Goal: Transaction & Acquisition: Purchase product/service

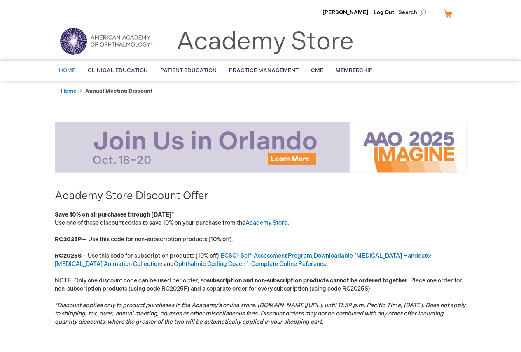
click at [70, 74] on span "Home" at bounding box center [67, 70] width 16 height 7
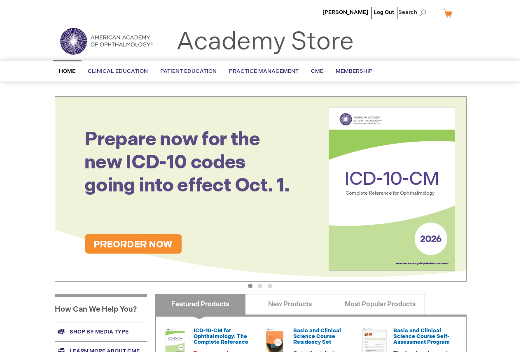
click at [14, 192] on div "Steven Cohen Log Out Search My Cart CLOSE RECENTLY ADDED ITEM(S) Close There ar…" at bounding box center [260, 293] width 521 height 587
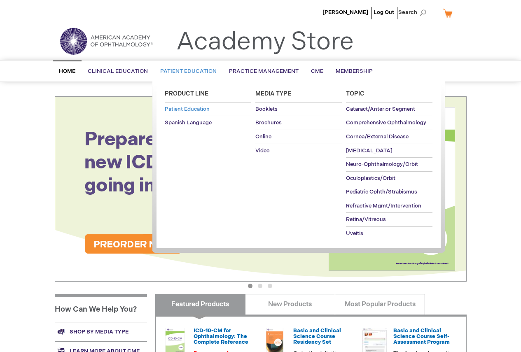
click at [203, 113] on link "Patient Education" at bounding box center [208, 110] width 86 height 14
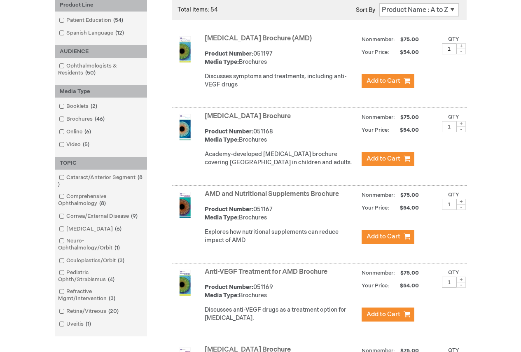
scroll to position [146, 0]
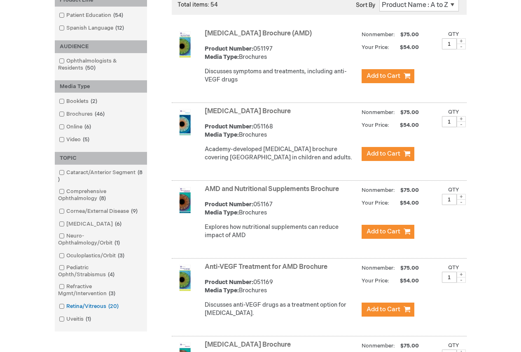
click at [66, 308] on span at bounding box center [66, 306] width 0 height 7
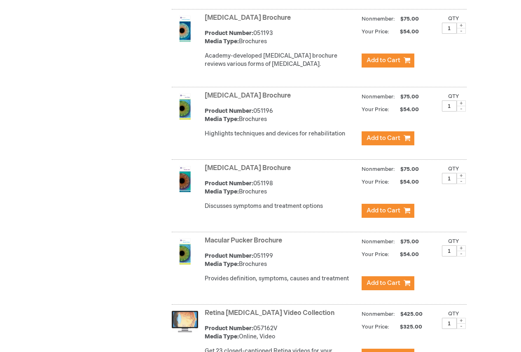
scroll to position [830, 0]
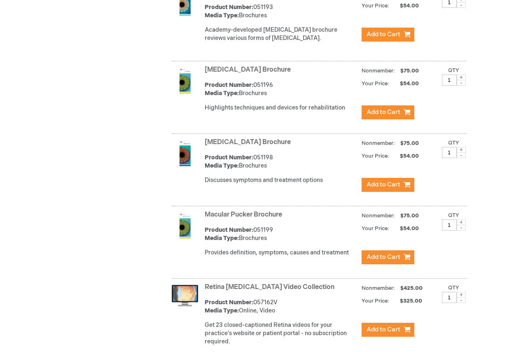
click at [461, 231] on span at bounding box center [461, 228] width 9 height 6
click at [462, 225] on span at bounding box center [461, 222] width 9 height 6
click at [459, 225] on span at bounding box center [461, 222] width 9 height 6
click at [460, 225] on span at bounding box center [461, 222] width 9 height 6
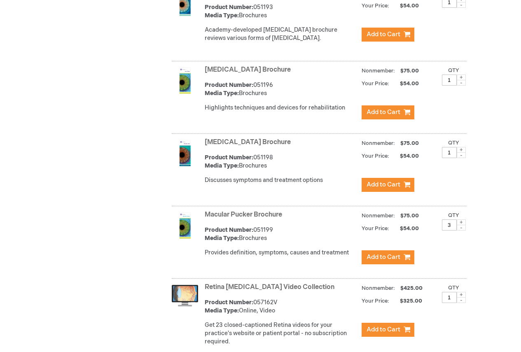
type input "4"
click at [401, 264] on button "Add to Cart" at bounding box center [387, 257] width 53 height 14
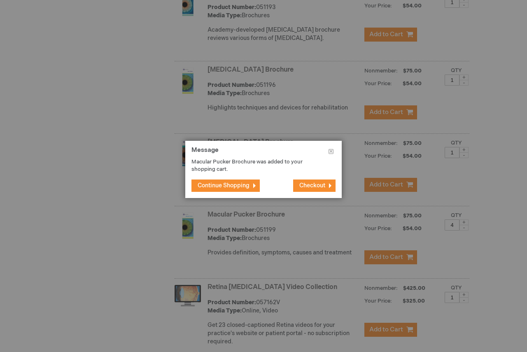
click at [244, 191] on button "Continue Shopping" at bounding box center [225, 185] width 68 height 12
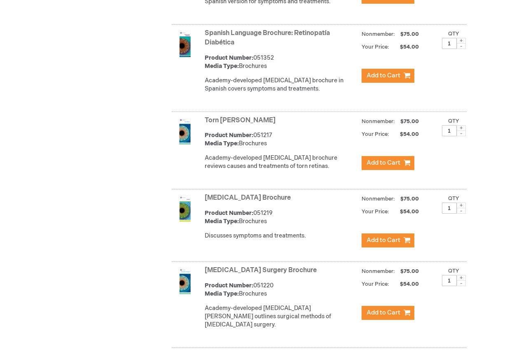
scroll to position [1419, 0]
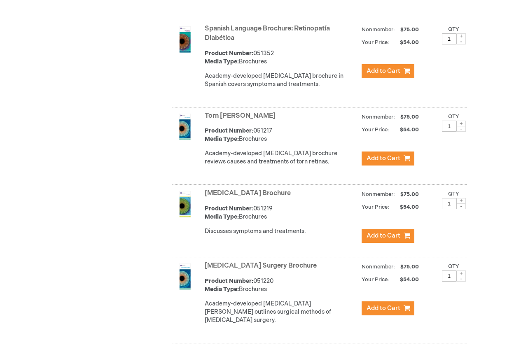
click at [463, 126] on span at bounding box center [461, 124] width 9 height 6
type input "4"
click at [393, 162] on span "Add to Cart" at bounding box center [383, 158] width 34 height 8
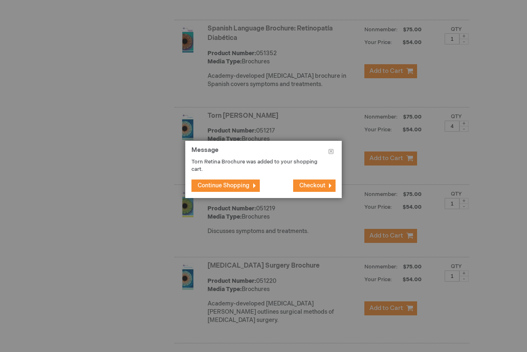
click at [254, 189] on button "Continue Shopping" at bounding box center [225, 185] width 68 height 12
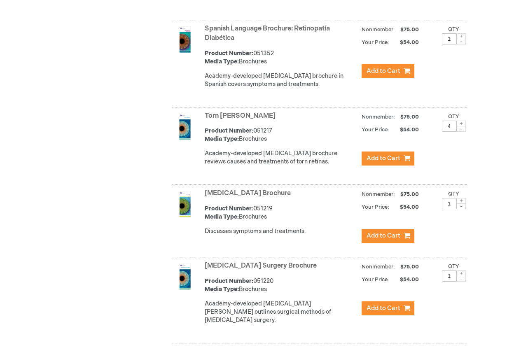
click at [460, 276] on span at bounding box center [461, 273] width 9 height 6
type input "4"
click at [403, 315] on button "Add to Cart" at bounding box center [387, 308] width 53 height 14
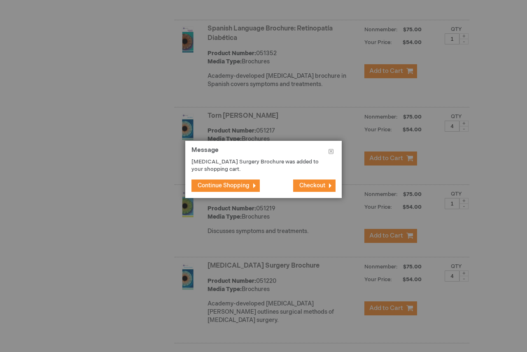
click at [242, 182] on span "Continue Shopping" at bounding box center [224, 185] width 52 height 7
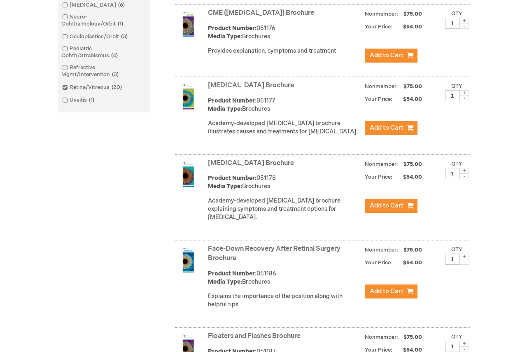
scroll to position [319, 0]
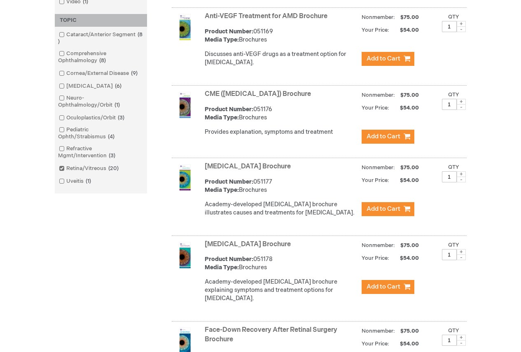
click at [463, 177] on span at bounding box center [461, 174] width 9 height 6
type input "4"
click at [378, 213] on span "Add to Cart" at bounding box center [383, 209] width 34 height 8
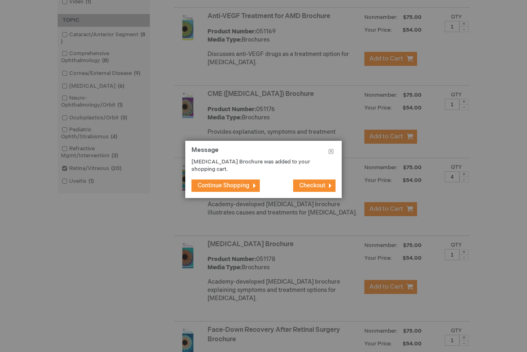
click at [324, 184] on span "Checkout" at bounding box center [312, 185] width 26 height 7
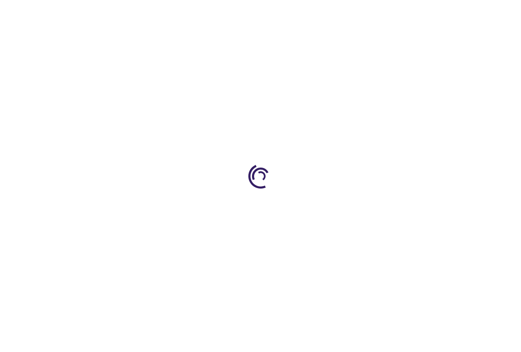
select select "US"
select select "18"
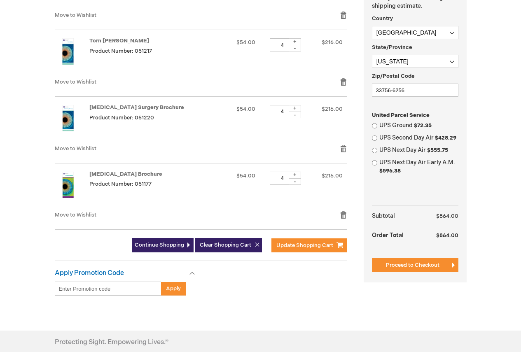
scroll to position [288, 0]
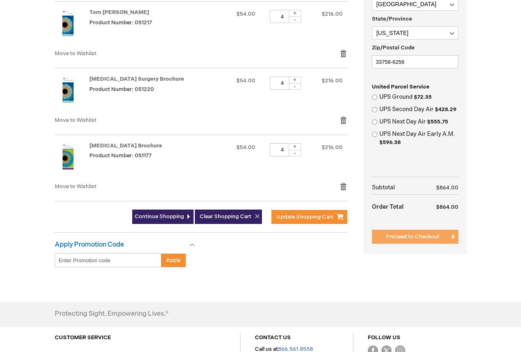
click at [398, 235] on span "Proceed to Checkout" at bounding box center [413, 236] width 54 height 7
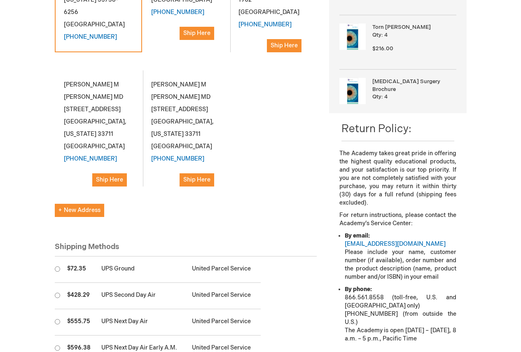
scroll to position [247, 0]
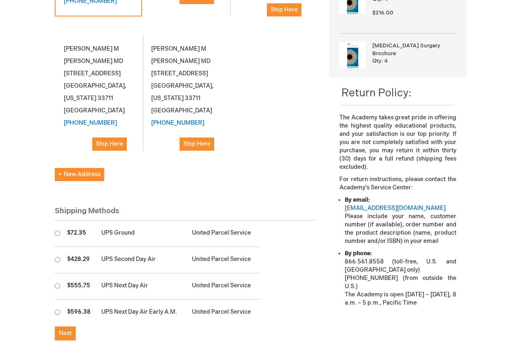
click at [59, 231] on input "radio" at bounding box center [57, 233] width 5 height 5
radio input "true"
click at [68, 330] on span "Next" at bounding box center [65, 333] width 13 height 7
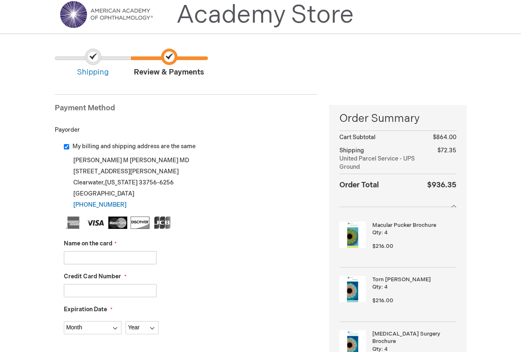
scroll to position [41, 0]
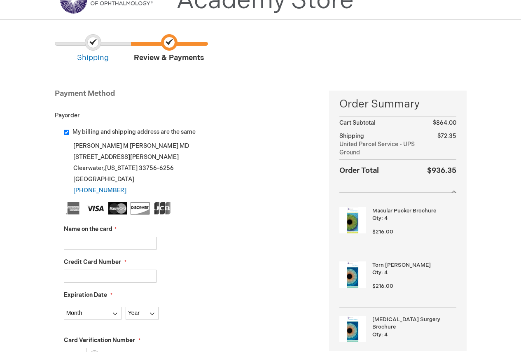
click at [68, 133] on input "My billing and shipping address are the same" at bounding box center [66, 132] width 5 height 5
checkbox input "false"
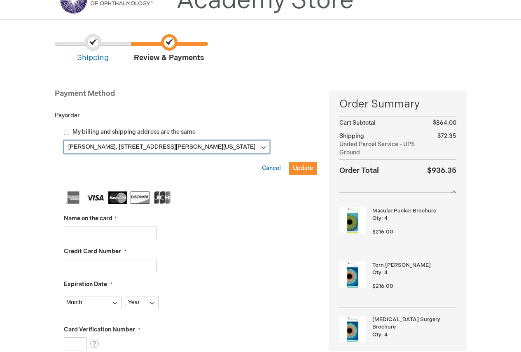
click at [263, 145] on select "[PERSON_NAME], [STREET_ADDRESS][PERSON_NAME][US_STATE] [PERSON_NAME], [STREET_A…" at bounding box center [167, 146] width 206 height 13
click at [64, 140] on select "[PERSON_NAME], [STREET_ADDRESS][PERSON_NAME][US_STATE] [PERSON_NAME], [STREET_A…" at bounding box center [167, 146] width 206 height 13
click at [124, 229] on input "Name on the card" at bounding box center [110, 232] width 93 height 13
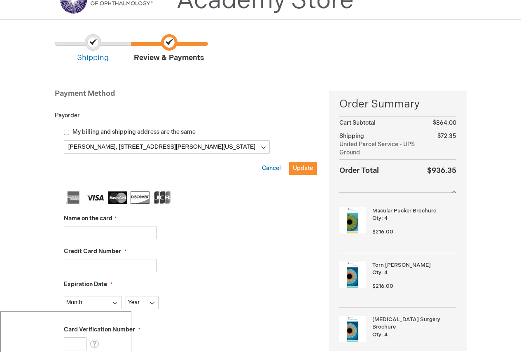
type input "American Express 2023"
type input "[CREDIT_CARD_NUMBER]"
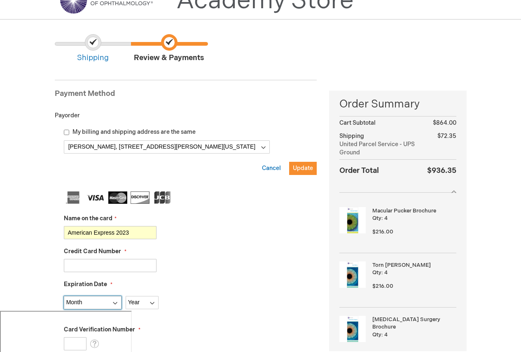
select select "4"
select select "2030"
type input "5430"
type input "[EMAIL_ADDRESS][DOMAIN_NAME]"
type input "7274603015"
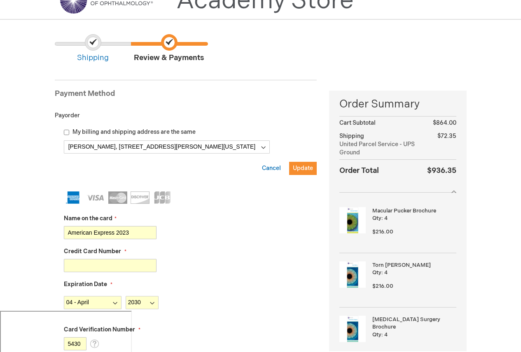
drag, startPoint x: 133, startPoint y: 235, endPoint x: 30, endPoint y: 230, distance: 103.0
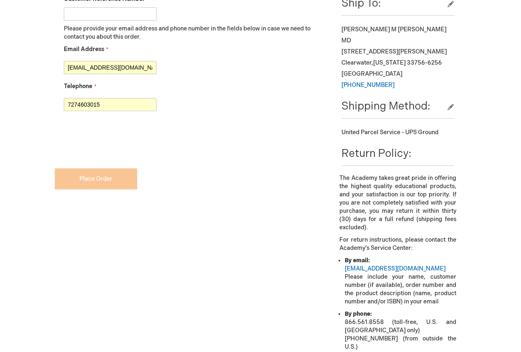
scroll to position [412, 0]
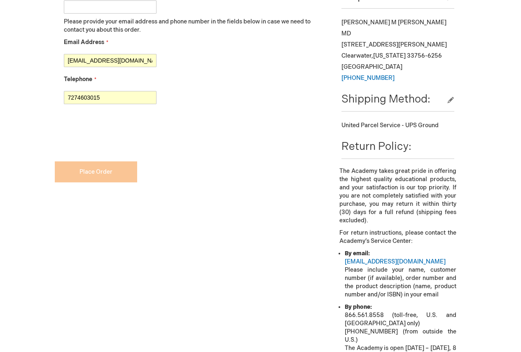
type input "[PERSON_NAME]"
checkbox input "true"
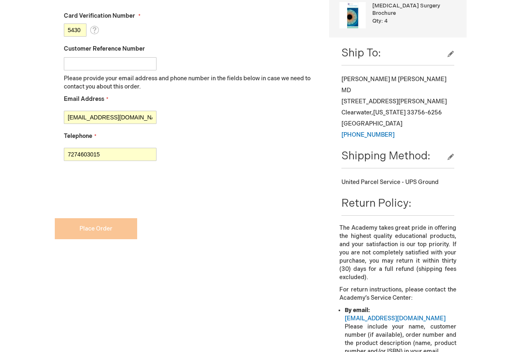
scroll to position [371, 0]
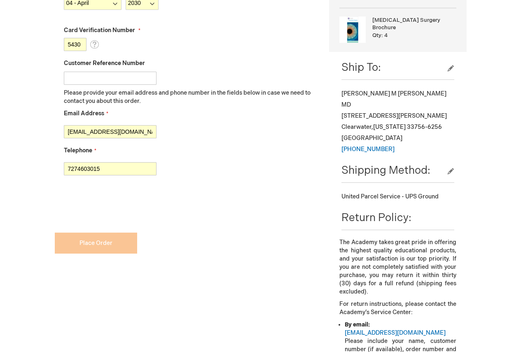
scroll to position [247, 0]
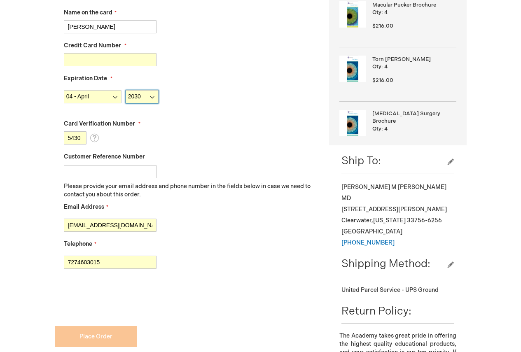
click at [153, 97] on select "Year [DATE] 2026 2027 2028 2029 2030 2031 2032 2033 2034 2035" at bounding box center [142, 96] width 33 height 13
click at [126, 90] on select "Year [DATE] 2026 2027 2028 2029 2030 2031 2032 2033 2034 2035" at bounding box center [142, 96] width 33 height 13
click at [80, 134] on input "5430" at bounding box center [75, 137] width 23 height 13
type input "5430"
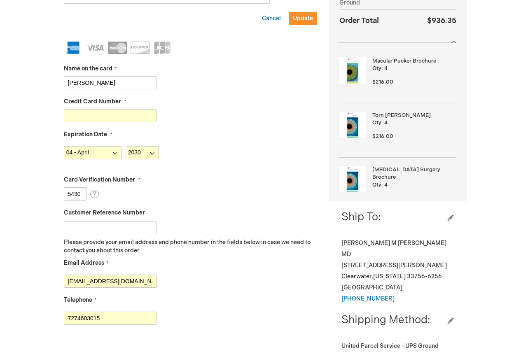
scroll to position [165, 0]
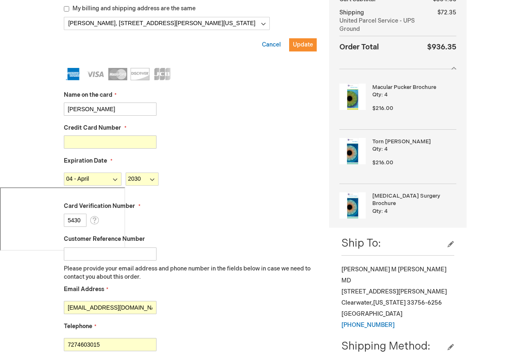
click at [119, 144] on input "[CREDIT_CARD_NUMBER]" at bounding box center [110, 141] width 93 height 13
type input "[CREDIT_CARD_NUMBER]"
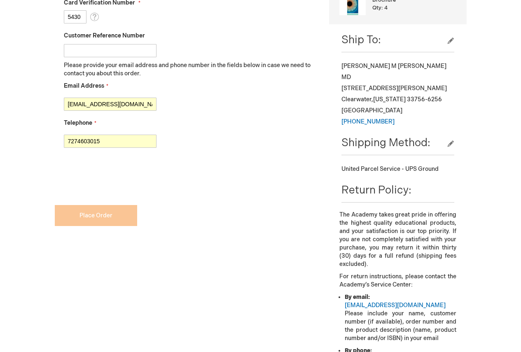
scroll to position [371, 0]
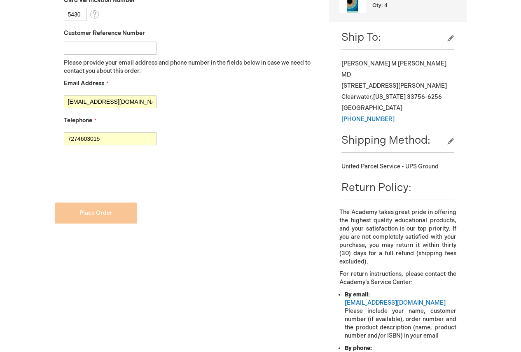
click at [105, 202] on input "This is a required field." at bounding box center [186, 200] width 262 height 13
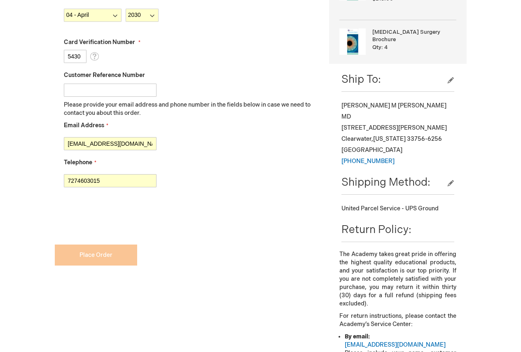
scroll to position [329, 0]
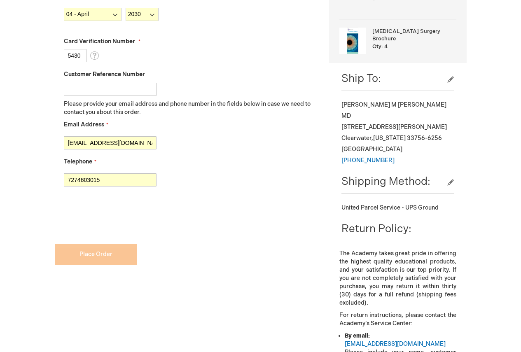
click at [128, 142] on input "[EMAIL_ADDRESS][DOMAIN_NAME]" at bounding box center [110, 142] width 93 height 13
type input "[EMAIL_ADDRESS][DOMAIN_NAME]"
click at [110, 184] on input "7274603015" at bounding box center [110, 179] width 93 height 13
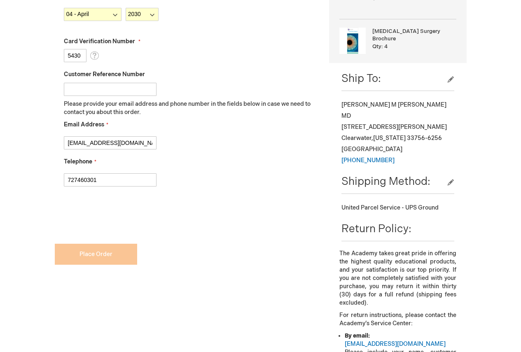
type input "7274603015"
click at [88, 253] on form "Payment Information Payment Method Payorder My billing and shipping address are…" at bounding box center [186, 36] width 262 height 506
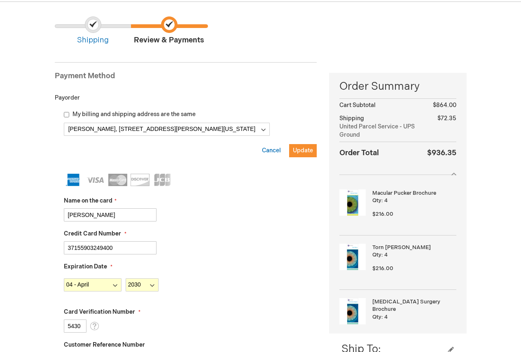
scroll to position [41, 0]
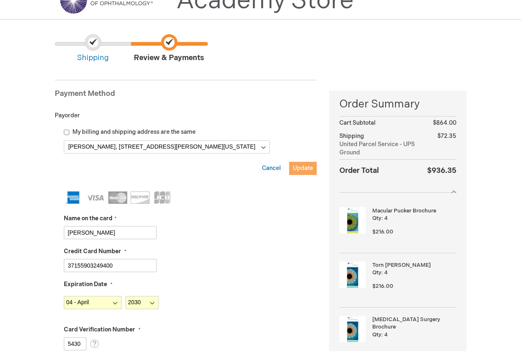
click at [307, 169] on span "Update" at bounding box center [303, 168] width 20 height 7
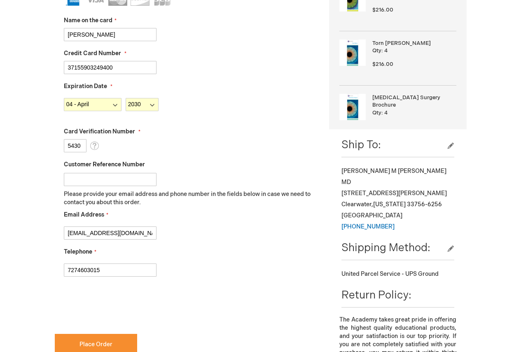
scroll to position [288, 0]
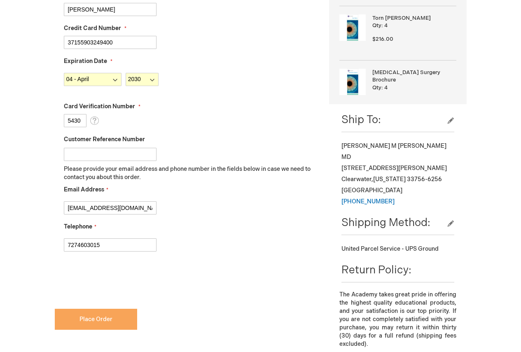
click at [111, 314] on button "Place Order" at bounding box center [96, 319] width 82 height 21
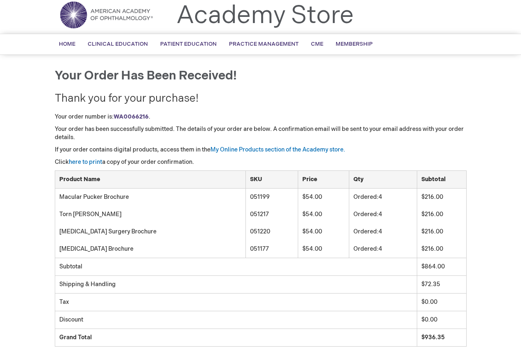
scroll to position [82, 0]
